Goal: Task Accomplishment & Management: Use online tool/utility

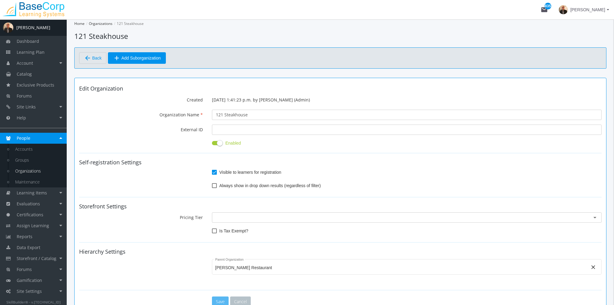
scroll to position [126, 0]
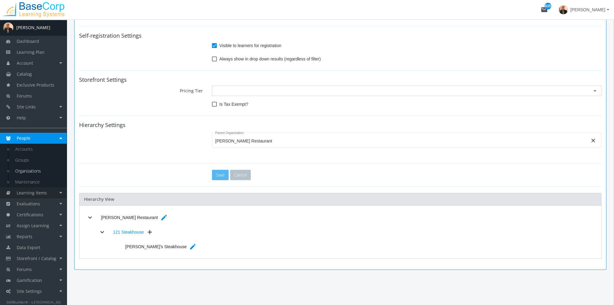
click at [44, 195] on span "Learning Items" at bounding box center [32, 193] width 30 height 6
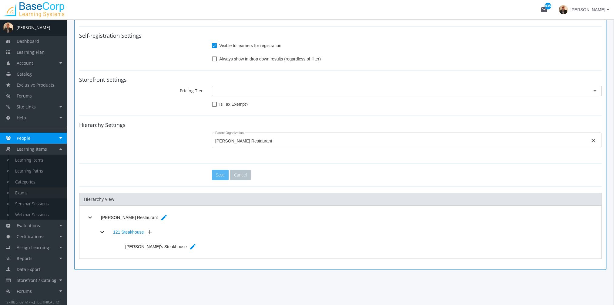
click at [34, 190] on link "Exams" at bounding box center [38, 192] width 58 height 11
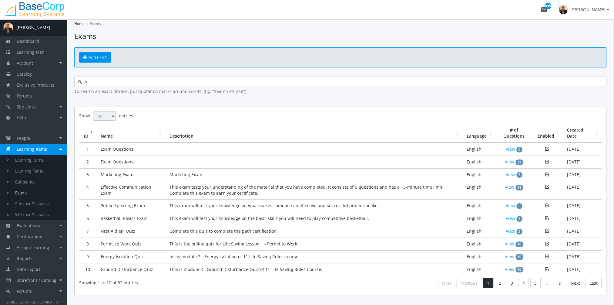
click at [148, 83] on input "ib" at bounding box center [342, 82] width 521 height 6
type input "i"
type input "caib"
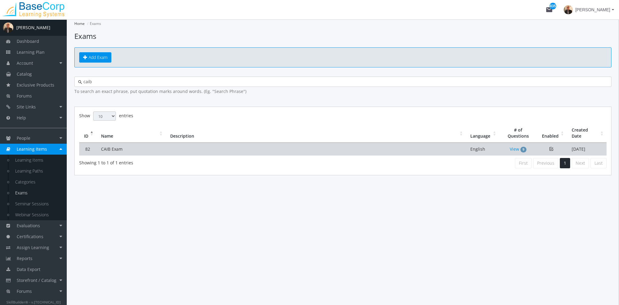
click at [149, 148] on td "CAIB Exam" at bounding box center [130, 149] width 69 height 13
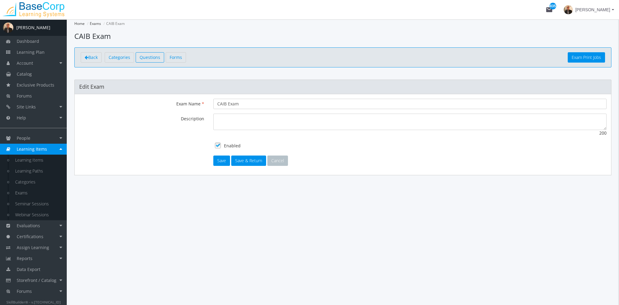
click at [156, 56] on span "Questions" at bounding box center [150, 57] width 21 height 6
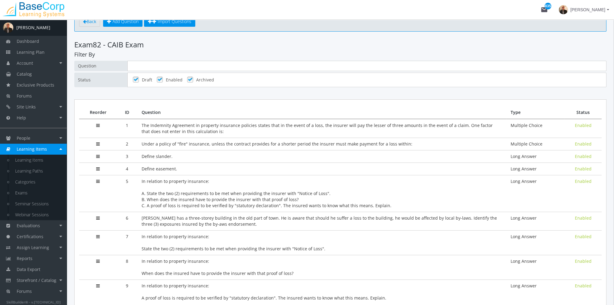
scroll to position [79, 0]
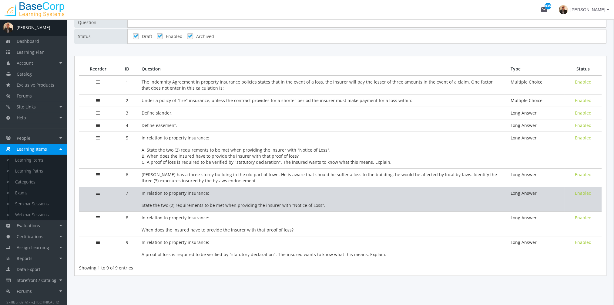
click at [208, 195] on td "In relation to property insurance: State the two (2) requirements to be met whe…" at bounding box center [321, 199] width 369 height 25
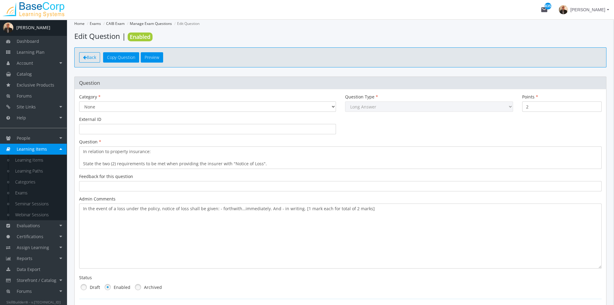
click at [89, 59] on span "Back" at bounding box center [91, 57] width 9 height 6
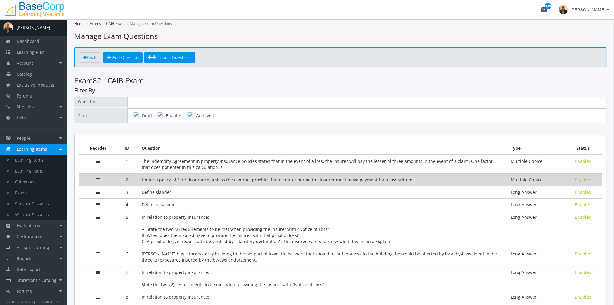
scroll to position [30, 0]
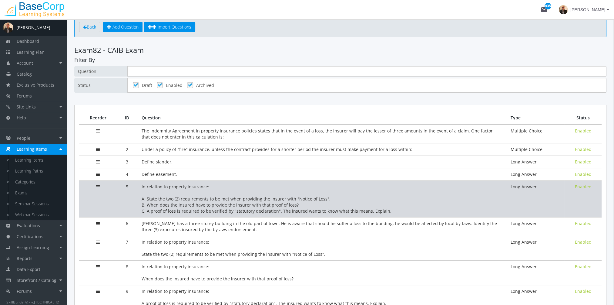
click at [198, 193] on td "In relation to property insurance: A. State the two (2) requirements to be met …" at bounding box center [321, 198] width 369 height 37
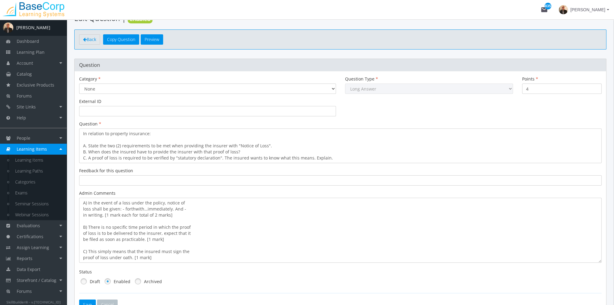
scroll to position [30, 0]
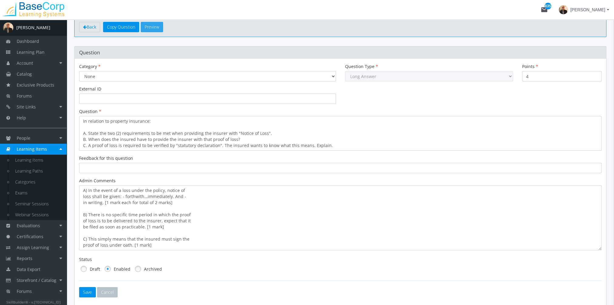
click at [161, 29] on button "Preview" at bounding box center [152, 27] width 22 height 10
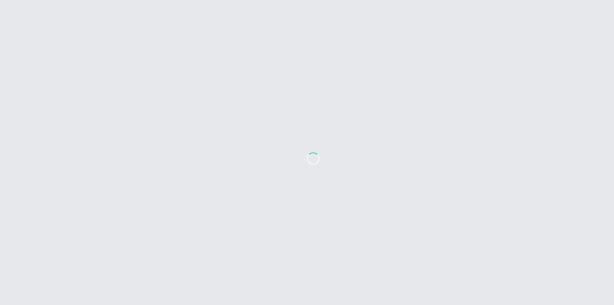
scroll to position [0, 0]
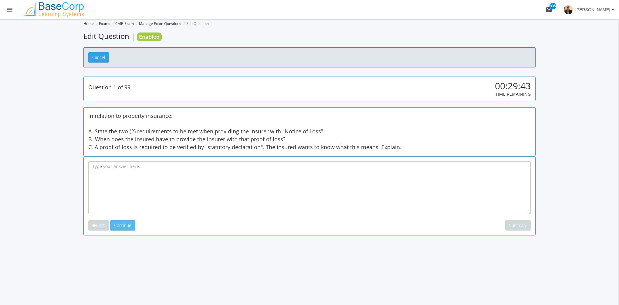
click at [101, 56] on button "Cancel" at bounding box center [98, 57] width 21 height 10
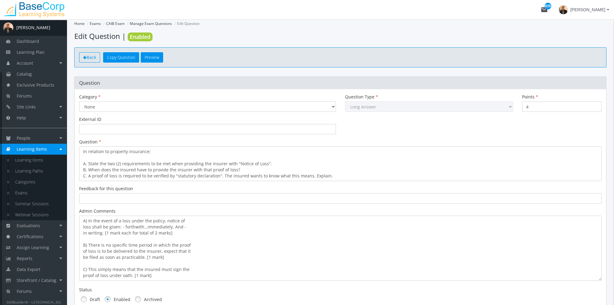
click at [91, 56] on span "Back" at bounding box center [91, 57] width 9 height 6
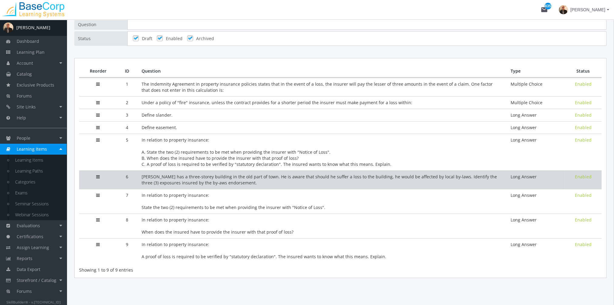
scroll to position [79, 0]
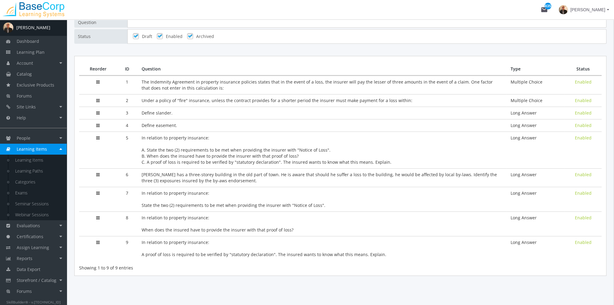
click at [190, 199] on td "In relation to property insurance: State the two (2) requirements to be met whe…" at bounding box center [321, 199] width 369 height 25
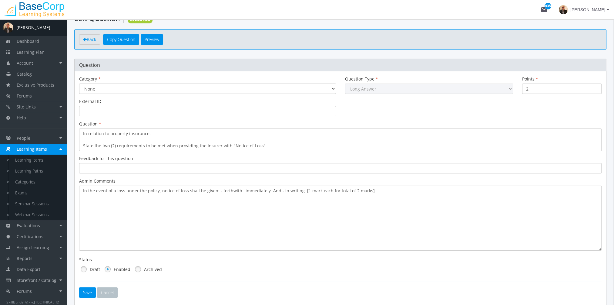
scroll to position [30, 0]
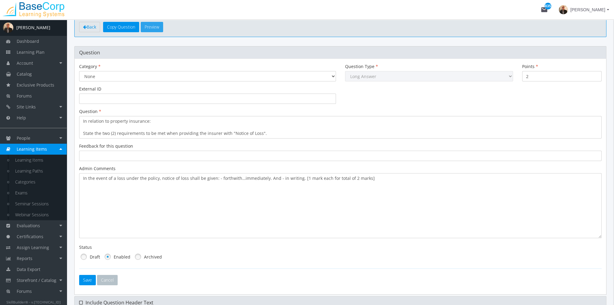
click at [157, 30] on button "Preview" at bounding box center [152, 27] width 22 height 10
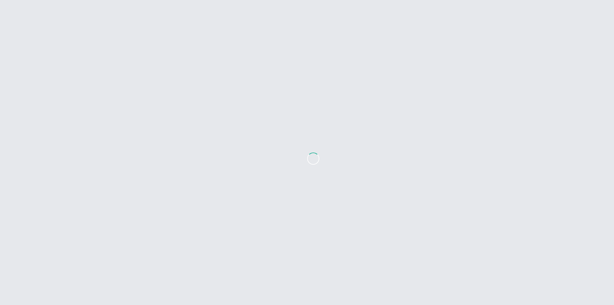
scroll to position [0, 0]
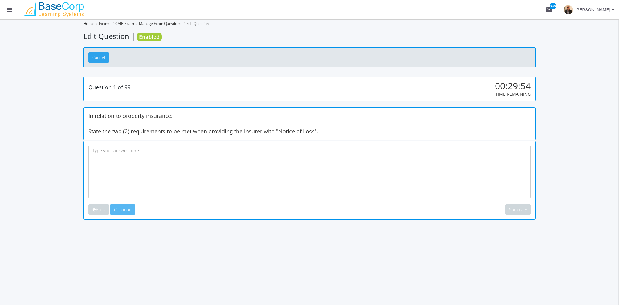
click at [99, 57] on button "Cancel" at bounding box center [98, 57] width 21 height 10
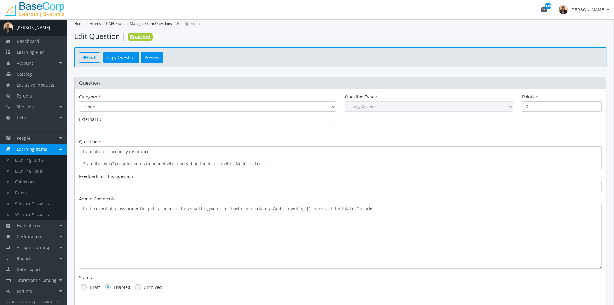
click at [89, 55] on span "Back" at bounding box center [91, 57] width 9 height 6
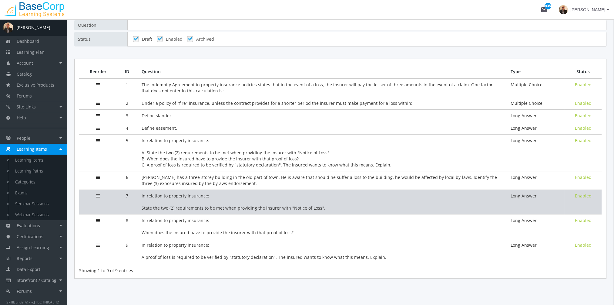
scroll to position [79, 0]
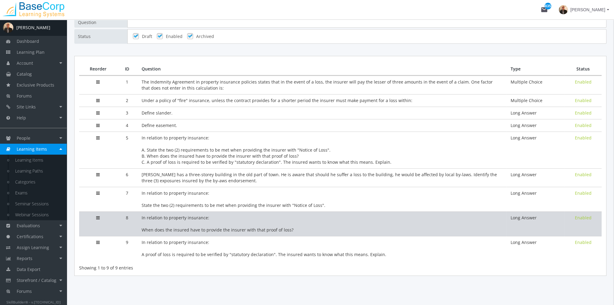
click at [190, 216] on td "In relation to property insurance: When does the insured have to provide the in…" at bounding box center [321, 223] width 369 height 25
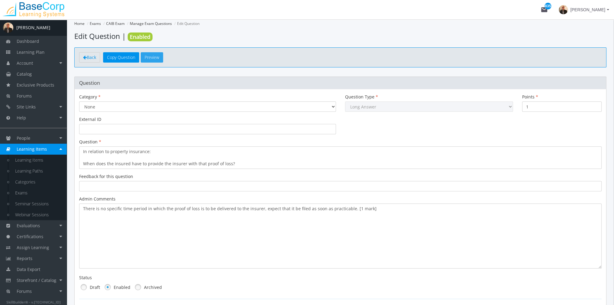
click at [154, 61] on button "Preview" at bounding box center [152, 57] width 22 height 10
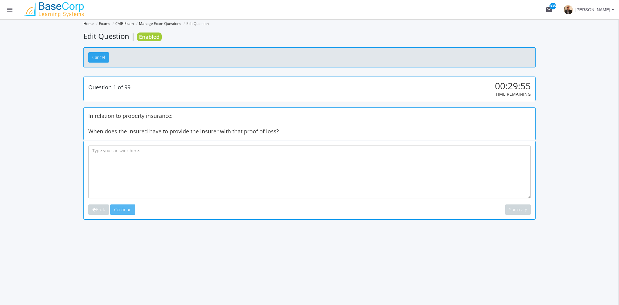
click at [94, 59] on button "Cancel" at bounding box center [98, 57] width 21 height 10
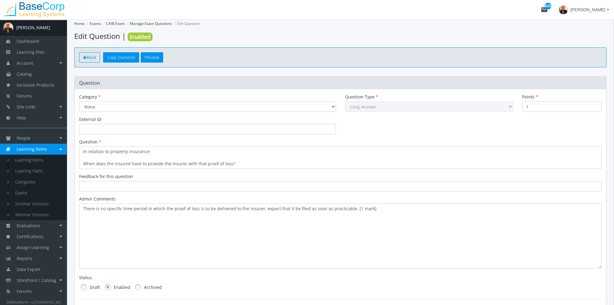
click at [90, 61] on link "Back" at bounding box center [89, 57] width 21 height 10
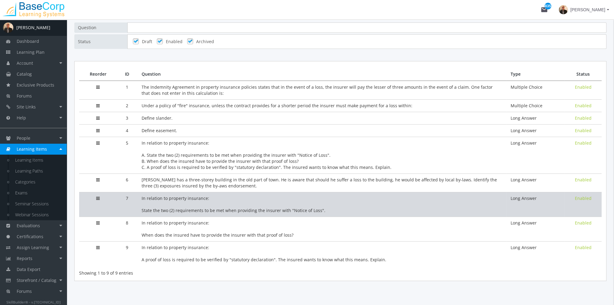
scroll to position [79, 0]
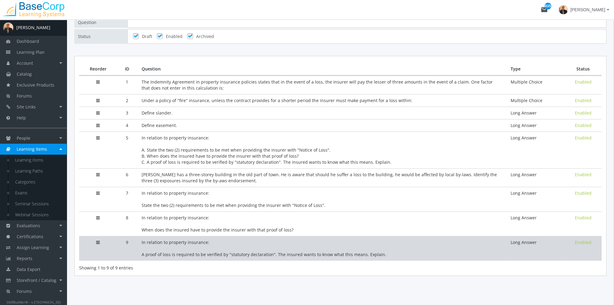
click at [171, 244] on td "In relation to property insurance: A proof of loss is required to be verified b…" at bounding box center [321, 248] width 369 height 25
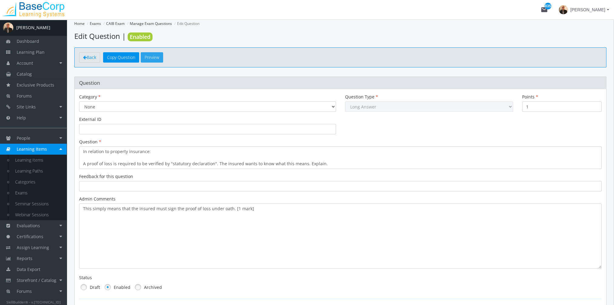
click at [150, 62] on button "Preview" at bounding box center [152, 57] width 22 height 10
